Goal: Transaction & Acquisition: Purchase product/service

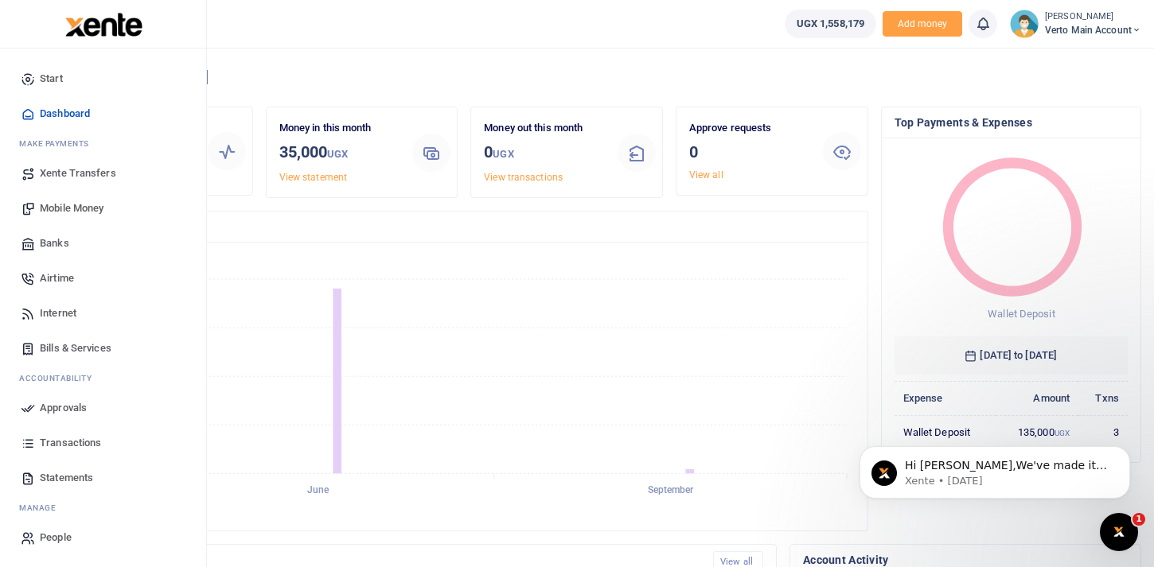
click at [52, 142] on span "ake Payments" at bounding box center [58, 144] width 62 height 12
click at [84, 170] on span "Xente Transfers" at bounding box center [78, 174] width 76 height 16
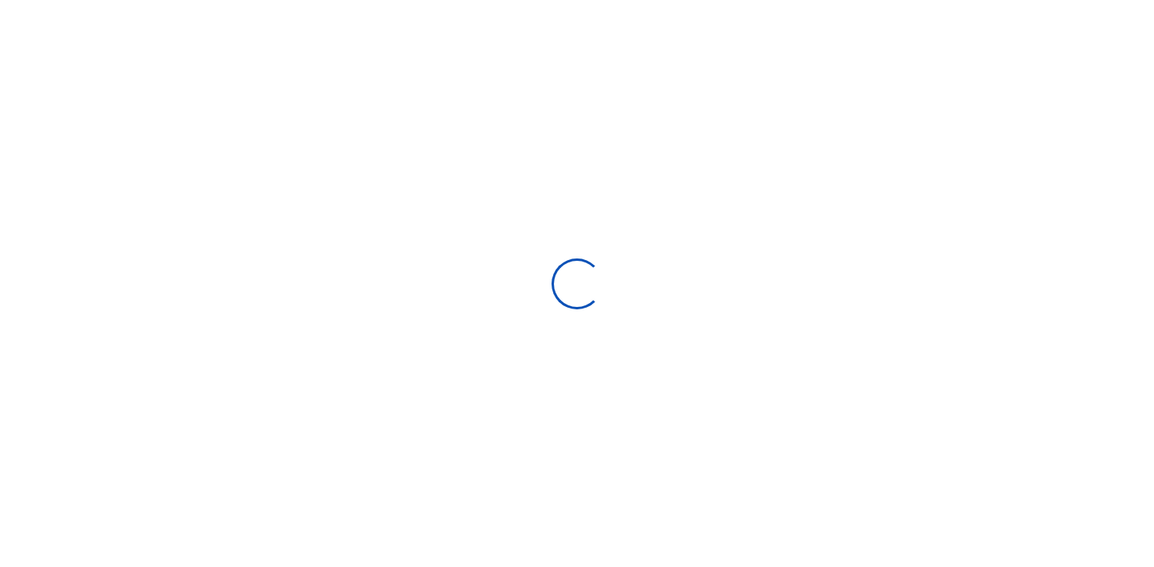
select select "Loading categories"
select select
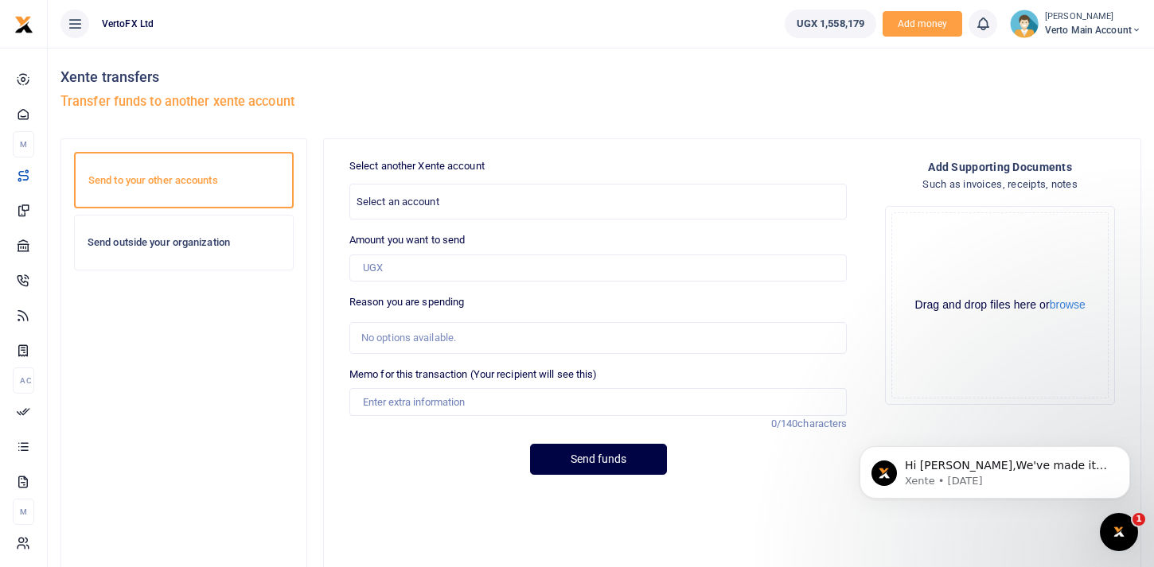
click at [178, 185] on h6 "Send to your other accounts" at bounding box center [183, 180] width 191 height 13
click at [529, 201] on span "Select an account" at bounding box center [598, 201] width 496 height 25
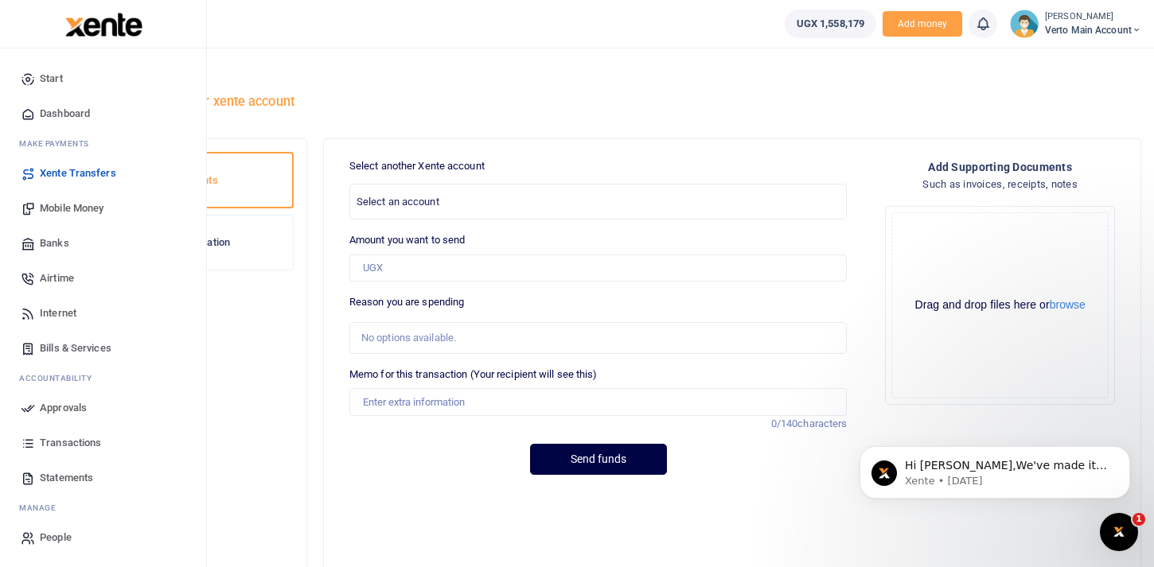
click at [53, 242] on span "Banks" at bounding box center [54, 244] width 29 height 16
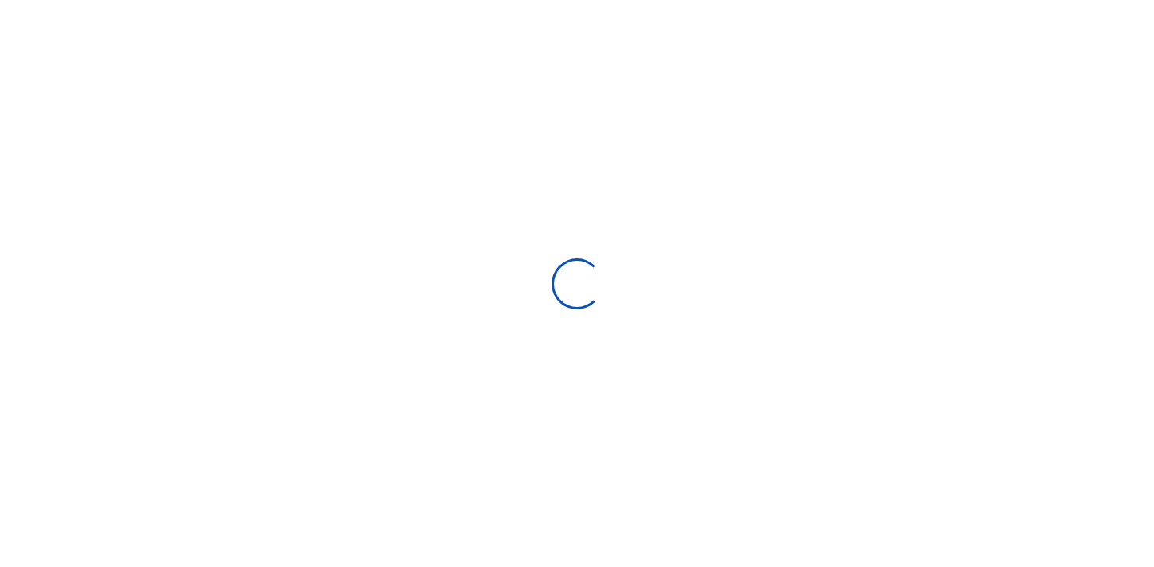
select select
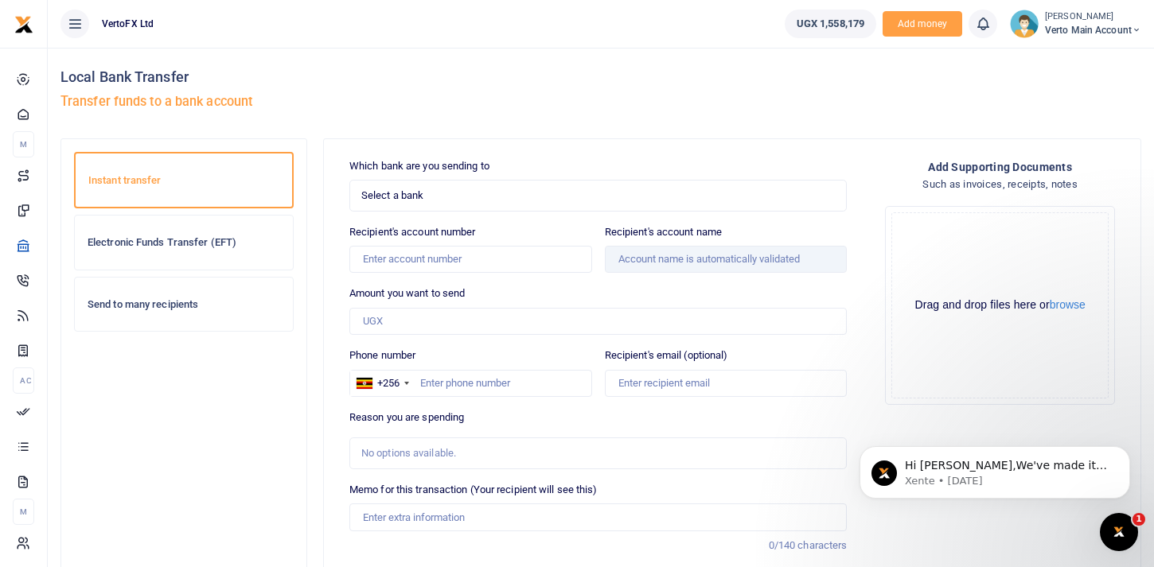
click at [450, 199] on span "Select a bank" at bounding box center [592, 196] width 462 height 16
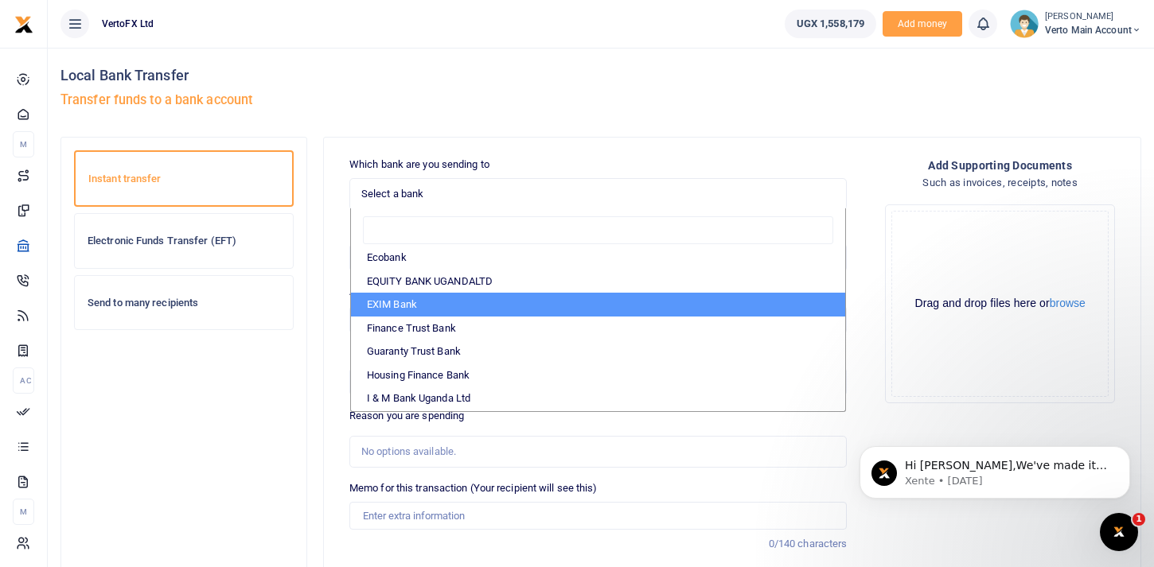
scroll to position [263, 0]
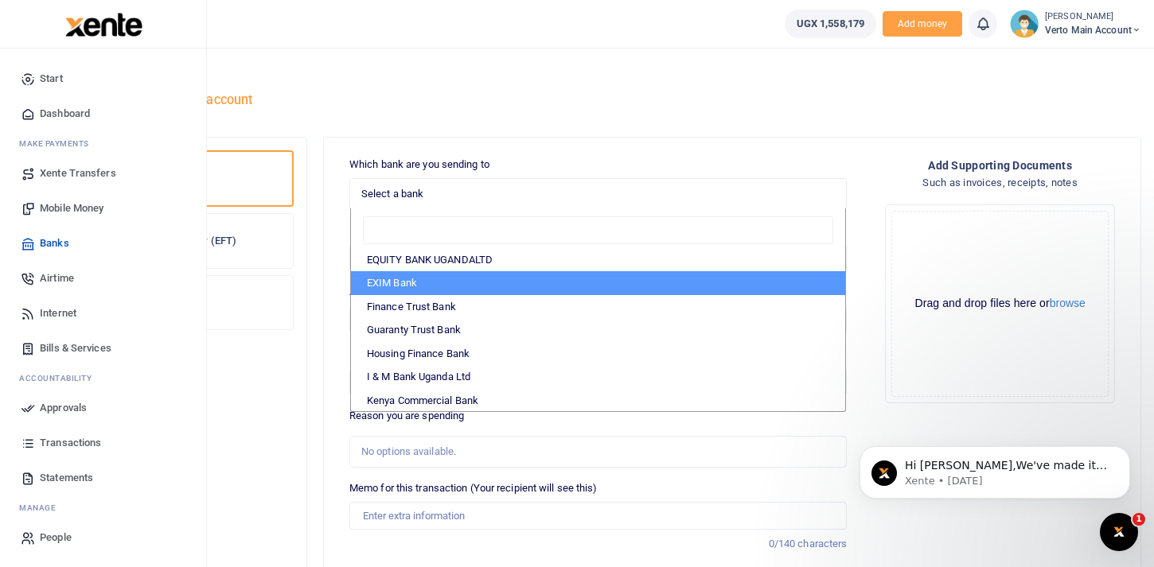
click at [57, 237] on span "Banks" at bounding box center [54, 244] width 29 height 16
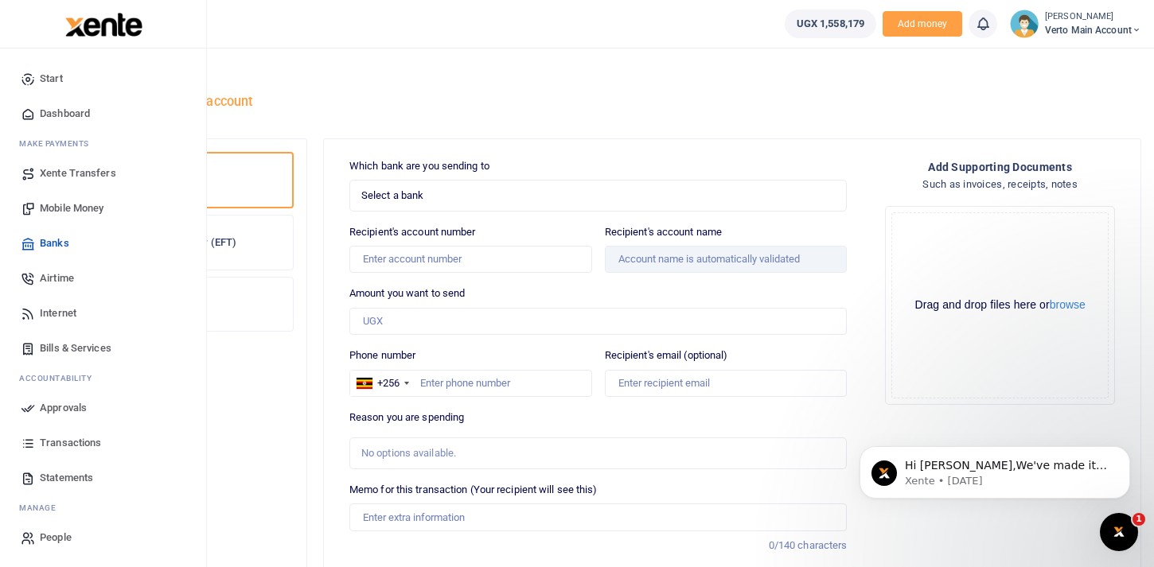
click at [66, 168] on span "Xente Transfers" at bounding box center [78, 174] width 76 height 16
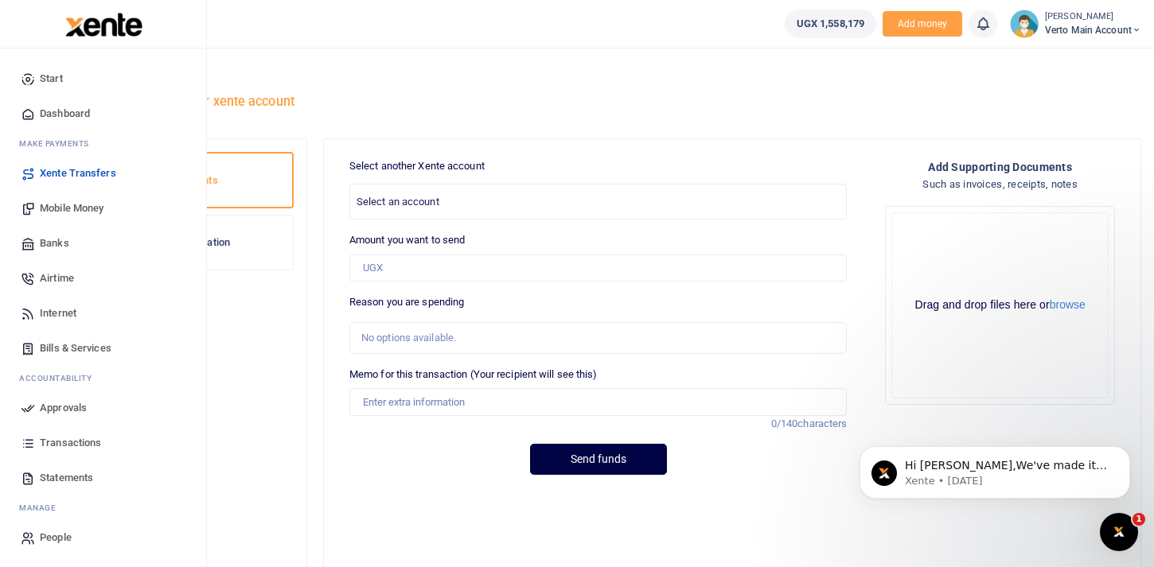
click at [76, 166] on span "Xente Transfers" at bounding box center [78, 174] width 76 height 16
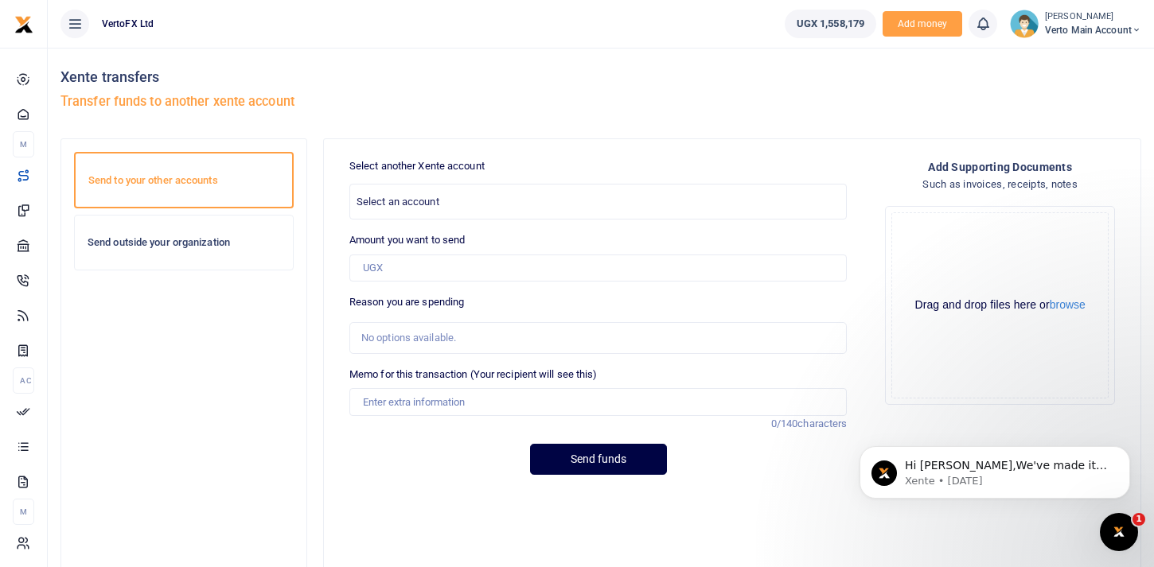
click at [156, 184] on h6 "Send to your other accounts" at bounding box center [183, 180] width 191 height 13
